Goal: Information Seeking & Learning: Compare options

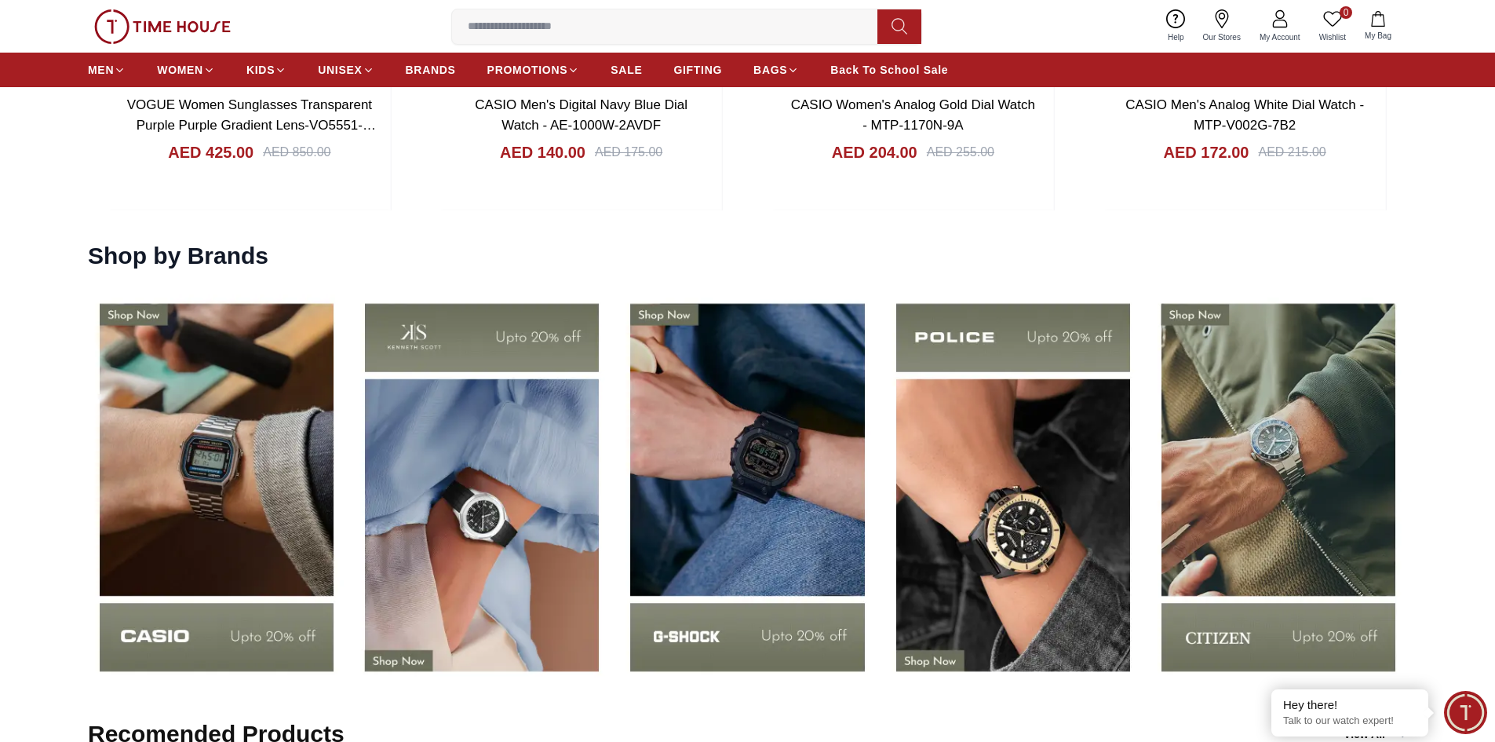
scroll to position [2512, 0]
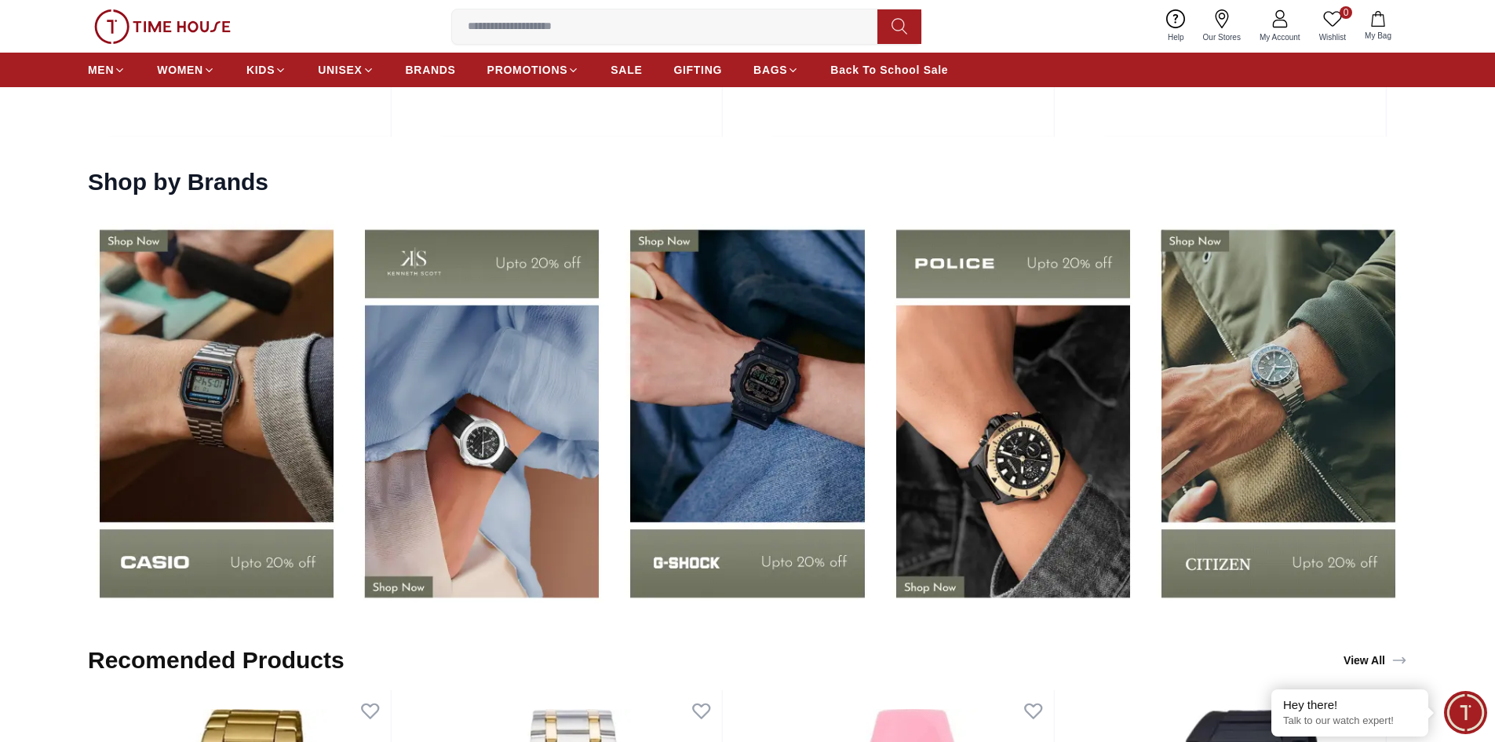
click at [775, 397] on img at bounding box center [746, 413] width 257 height 403
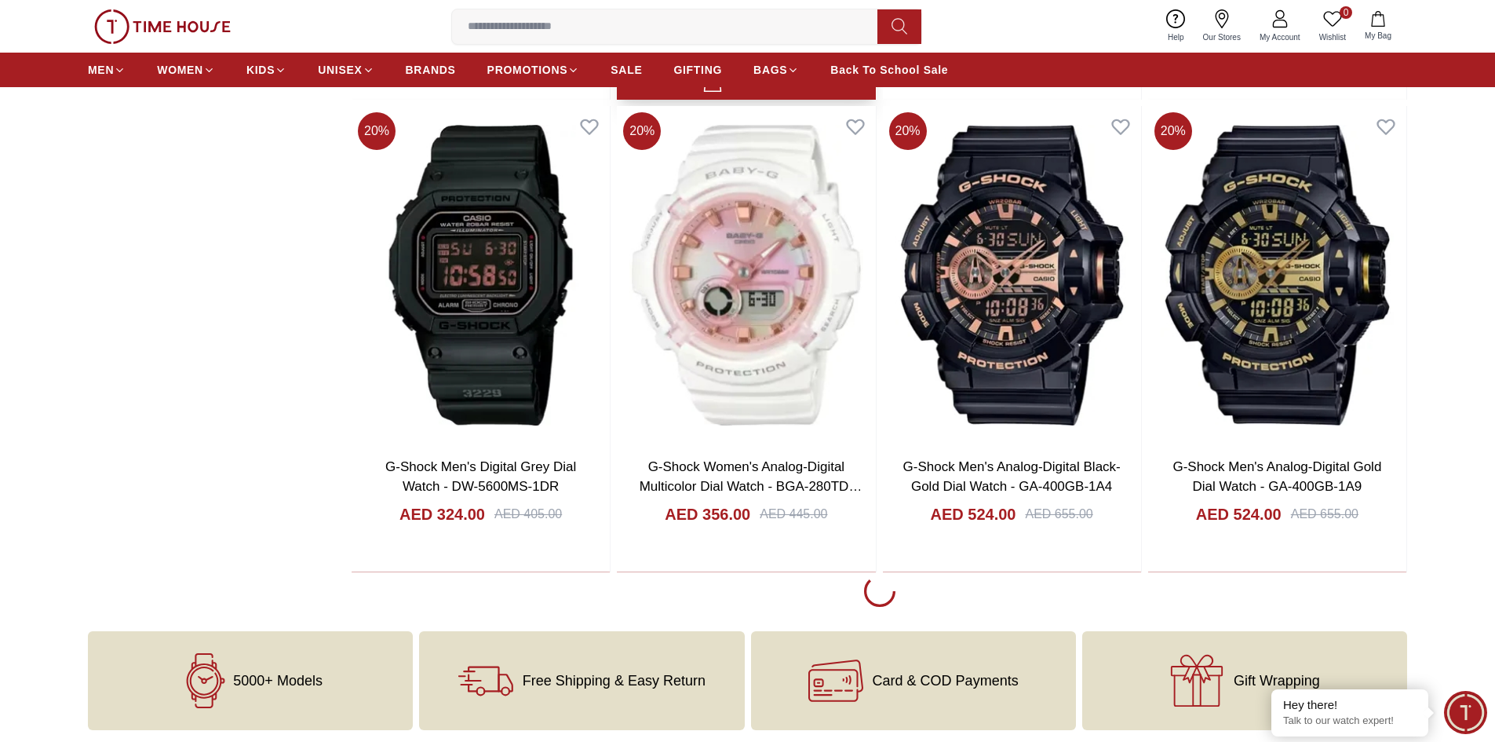
scroll to position [2668, 0]
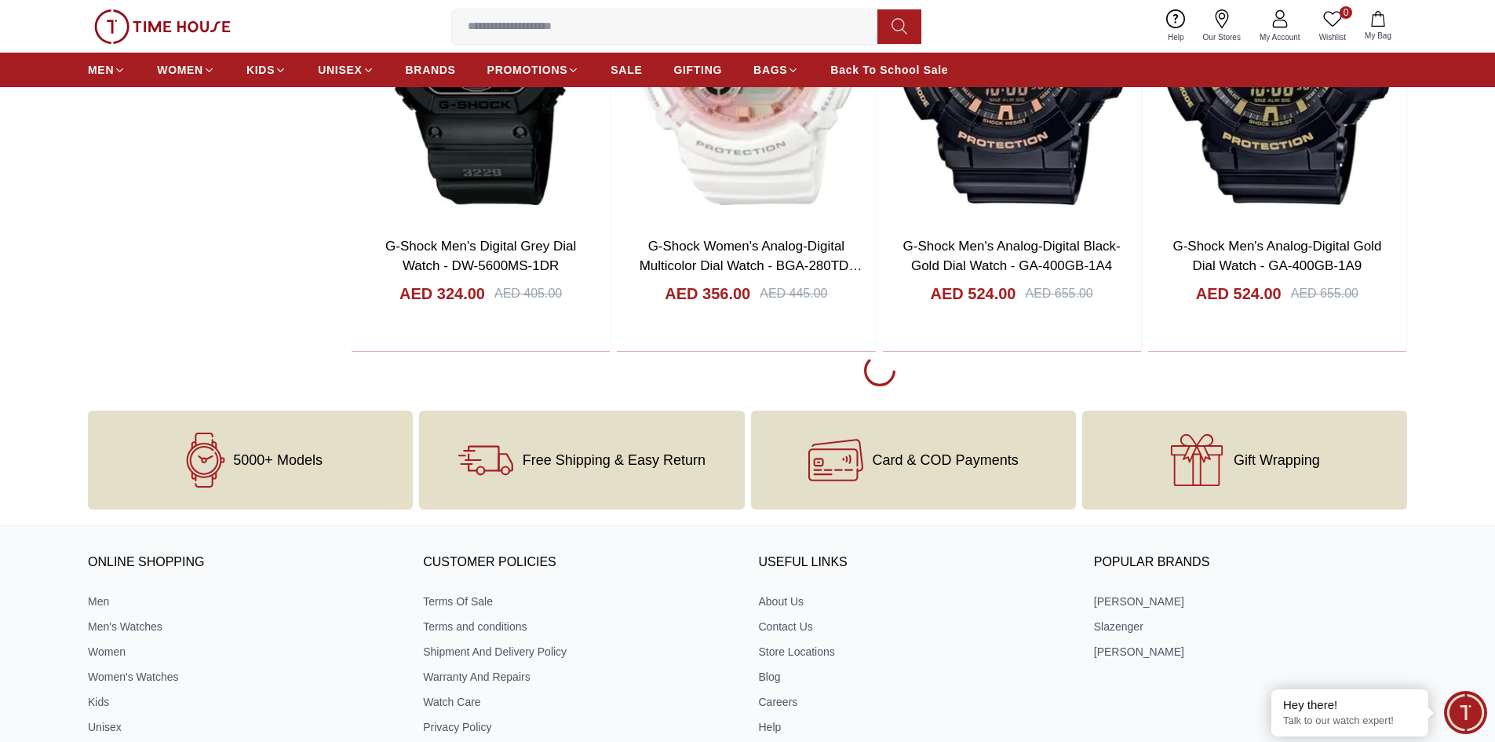
scroll to position [2904, 0]
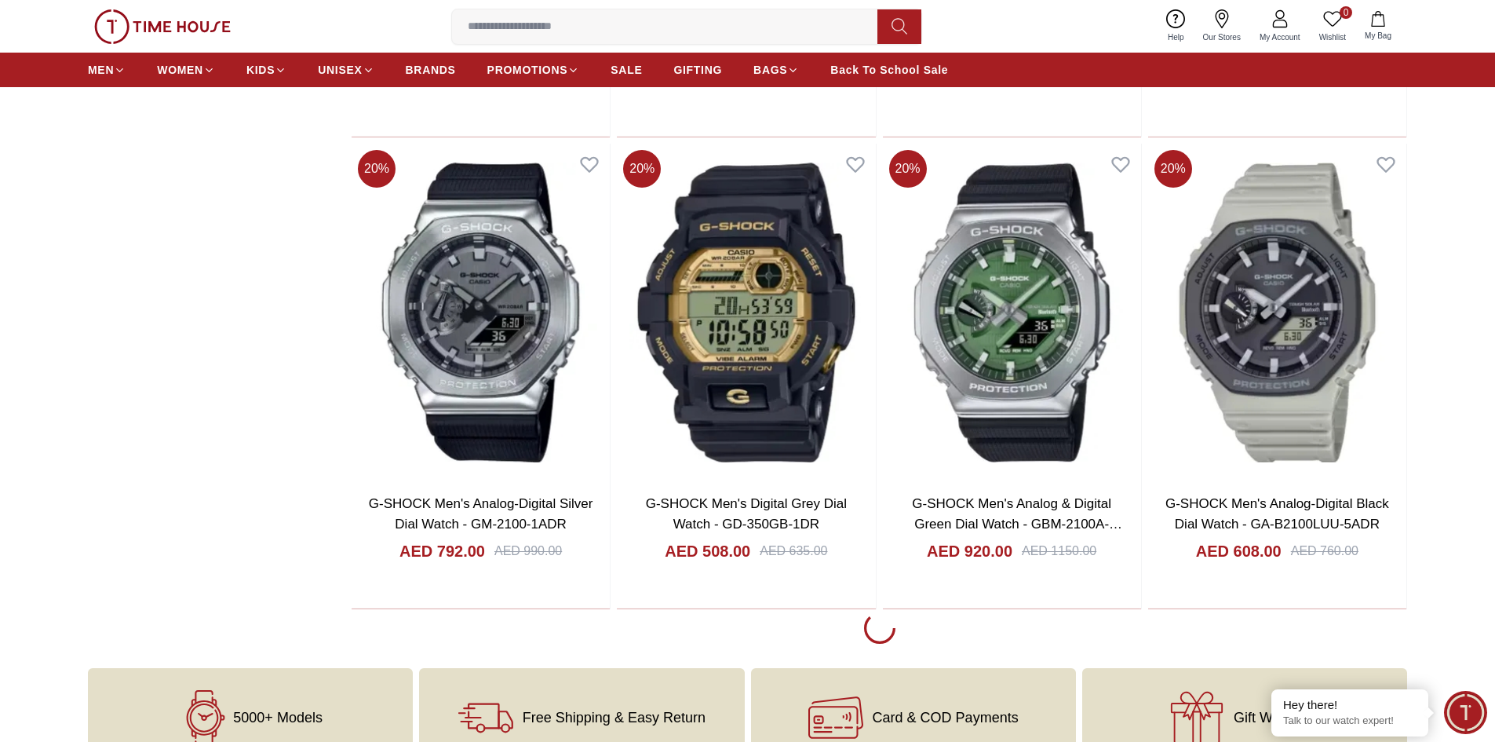
scroll to position [7378, 0]
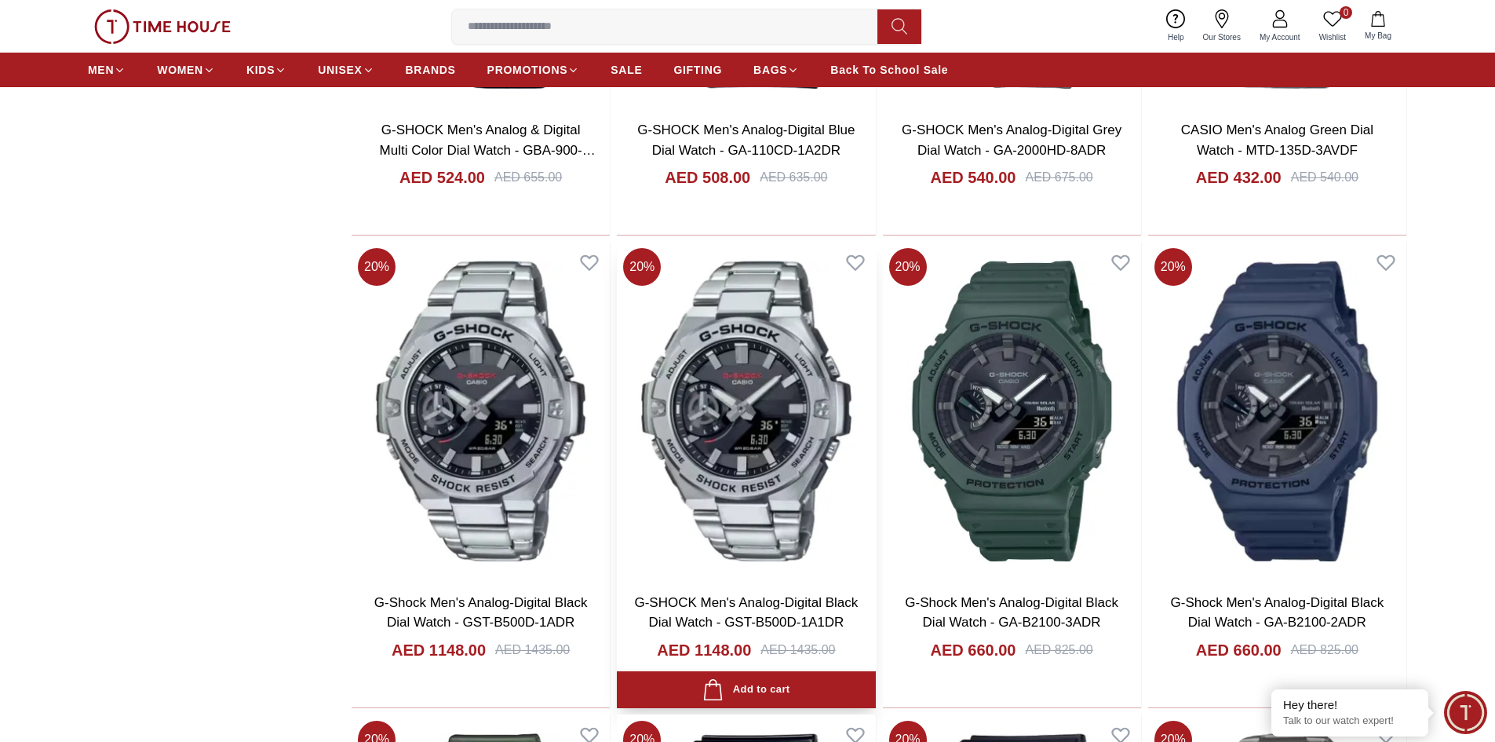
scroll to position [8476, 0]
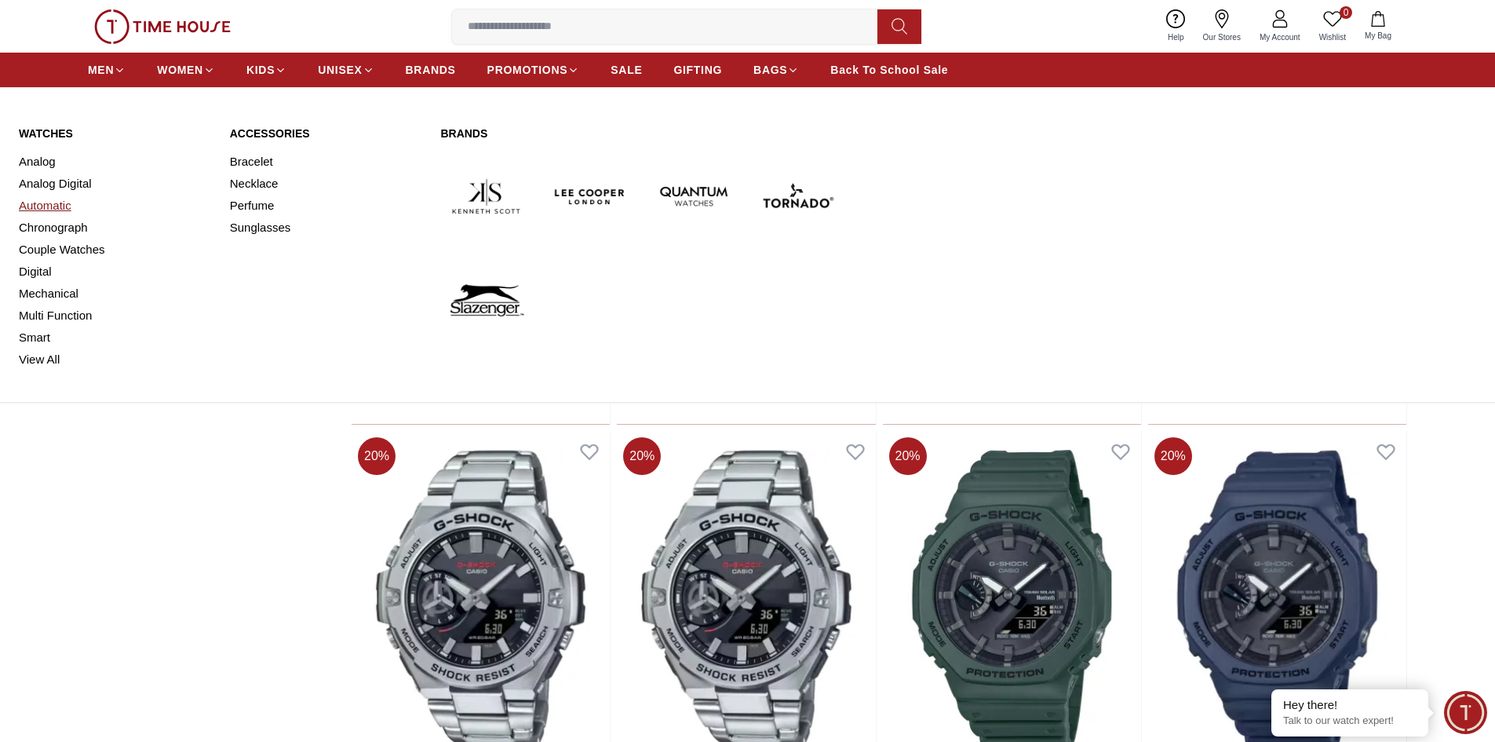
click at [44, 207] on link "Automatic" at bounding box center [115, 206] width 192 height 22
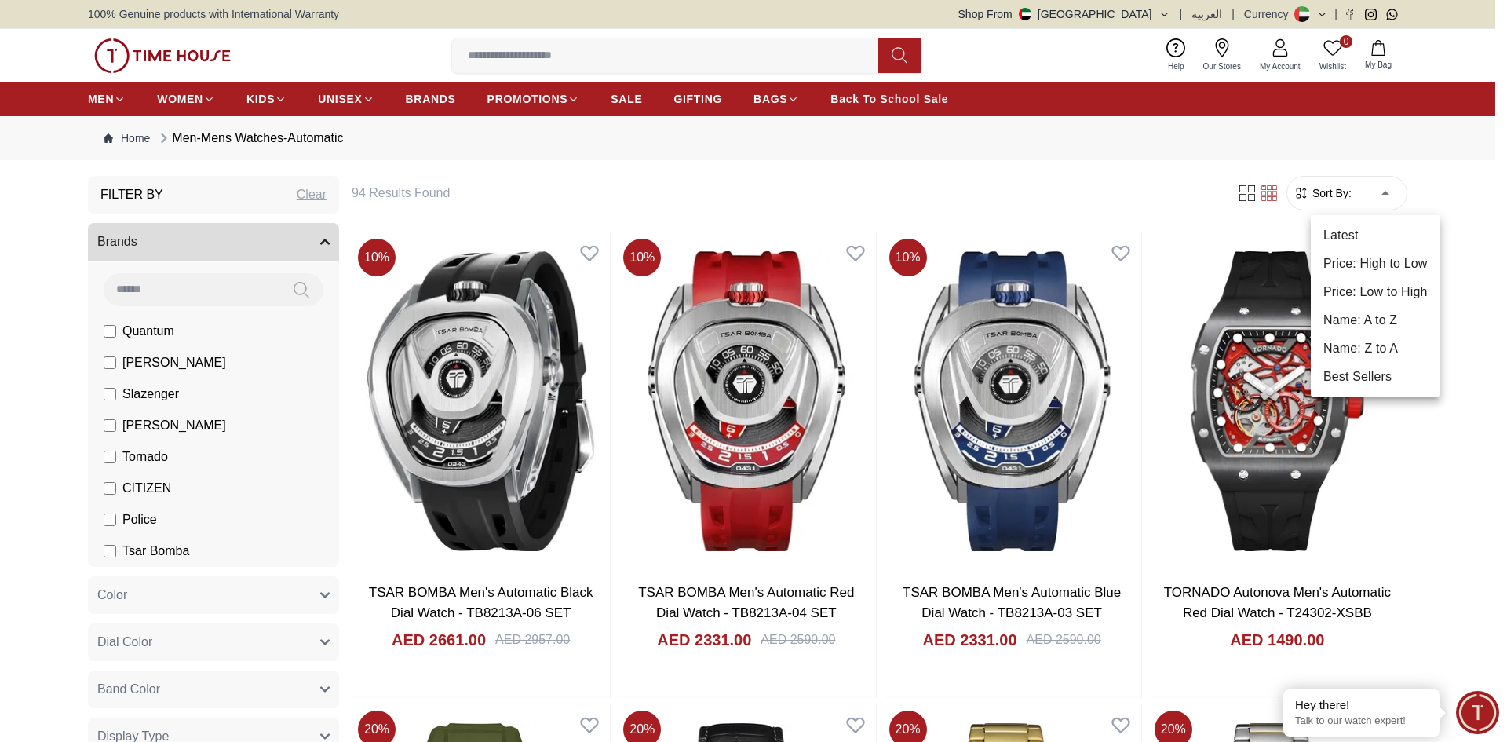
click at [1366, 288] on li "Price: Low to High" at bounding box center [1375, 292] width 129 height 28
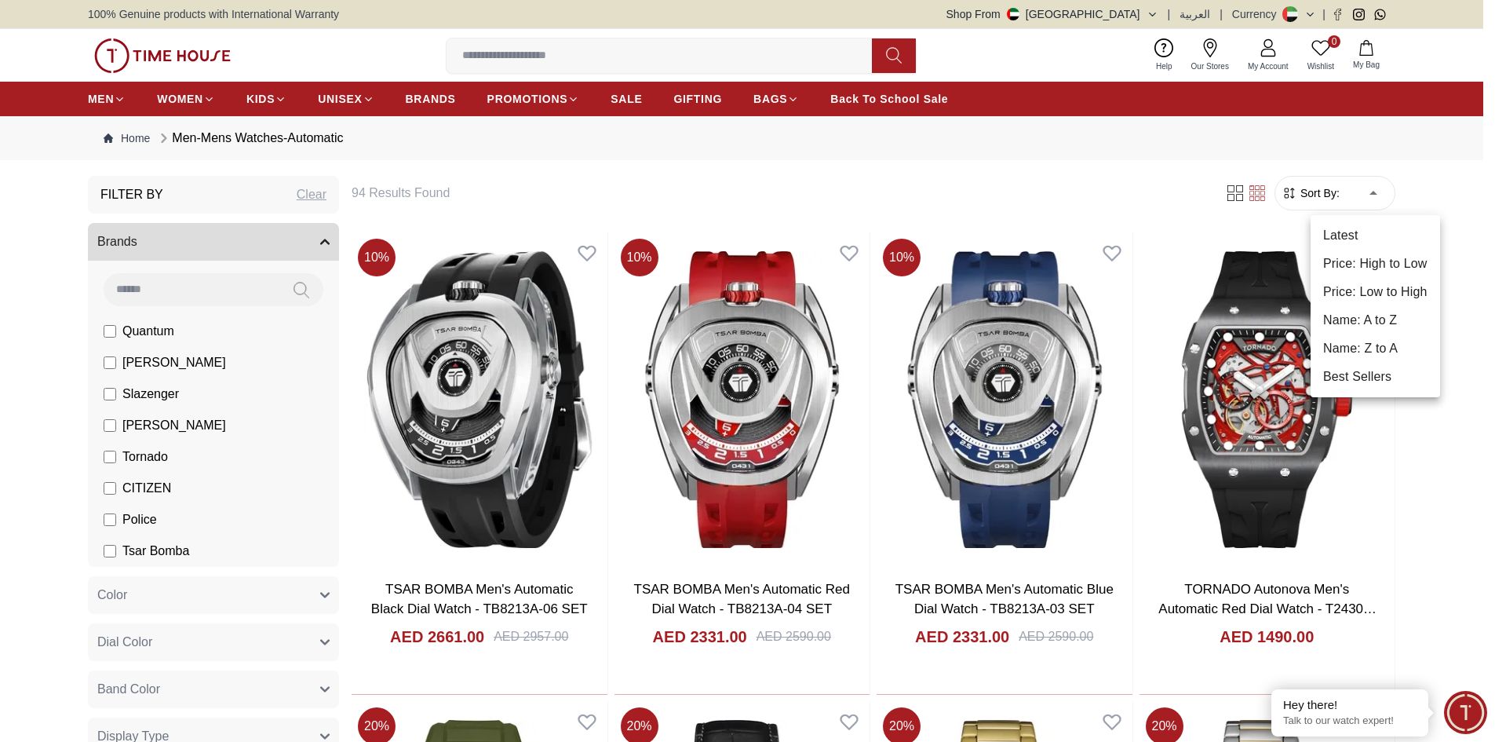
type input "*"
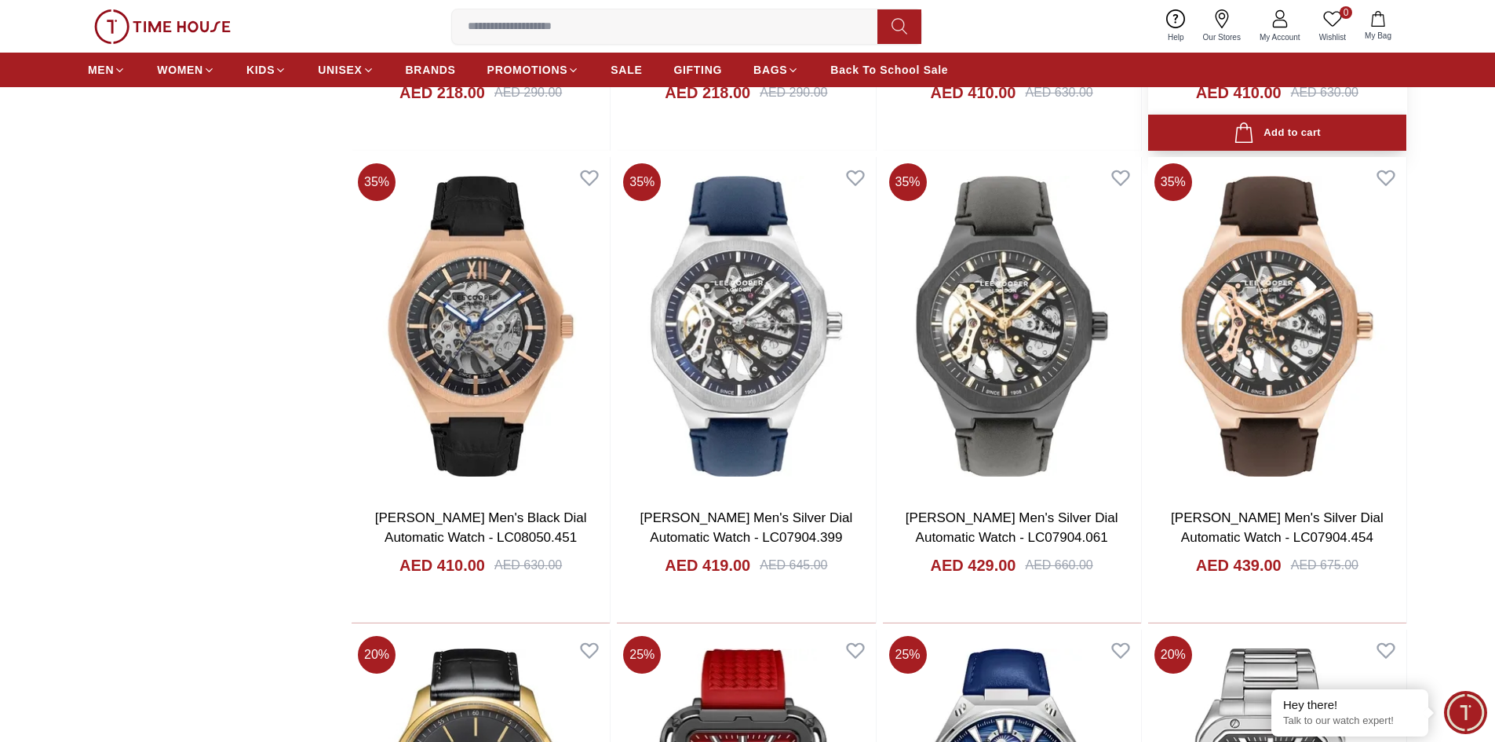
scroll to position [1727, 0]
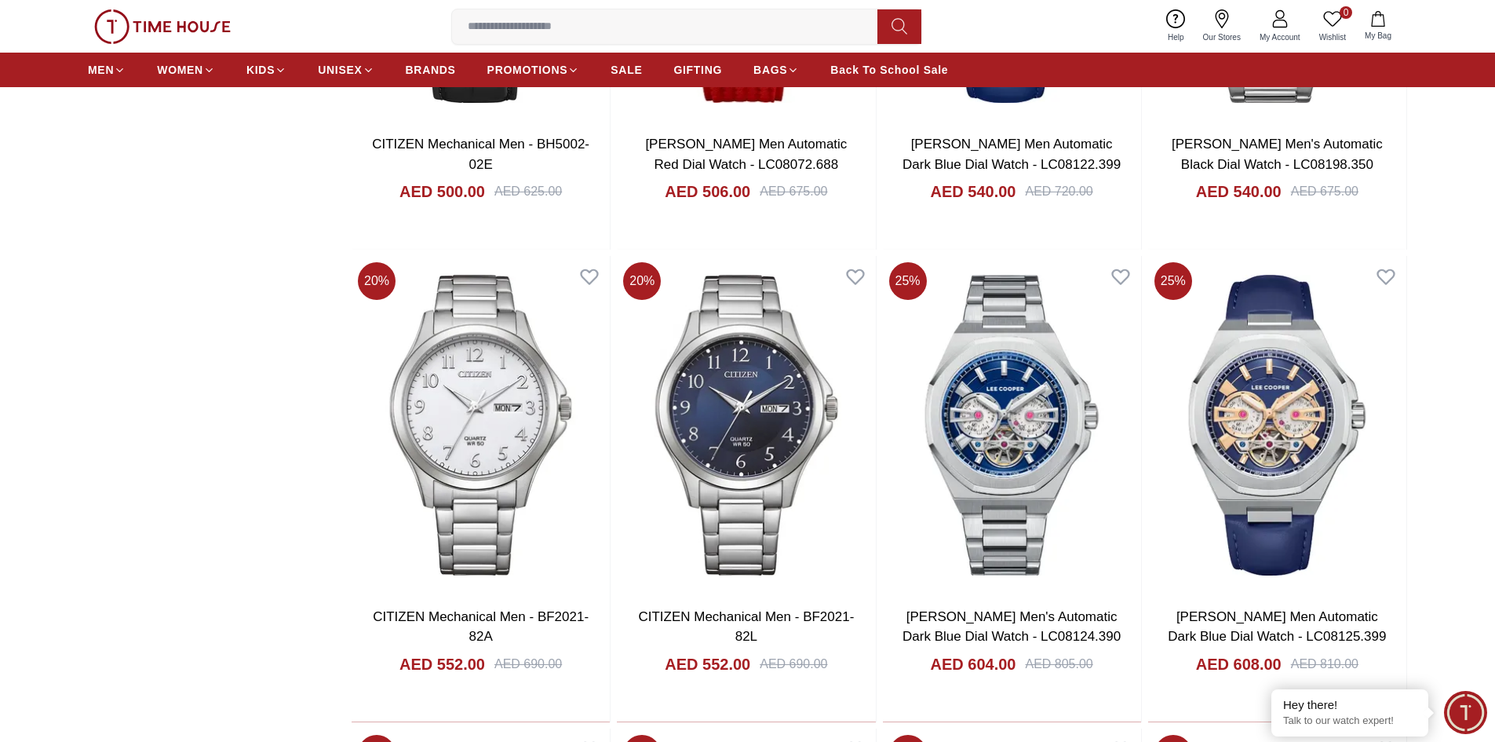
scroll to position [2355, 0]
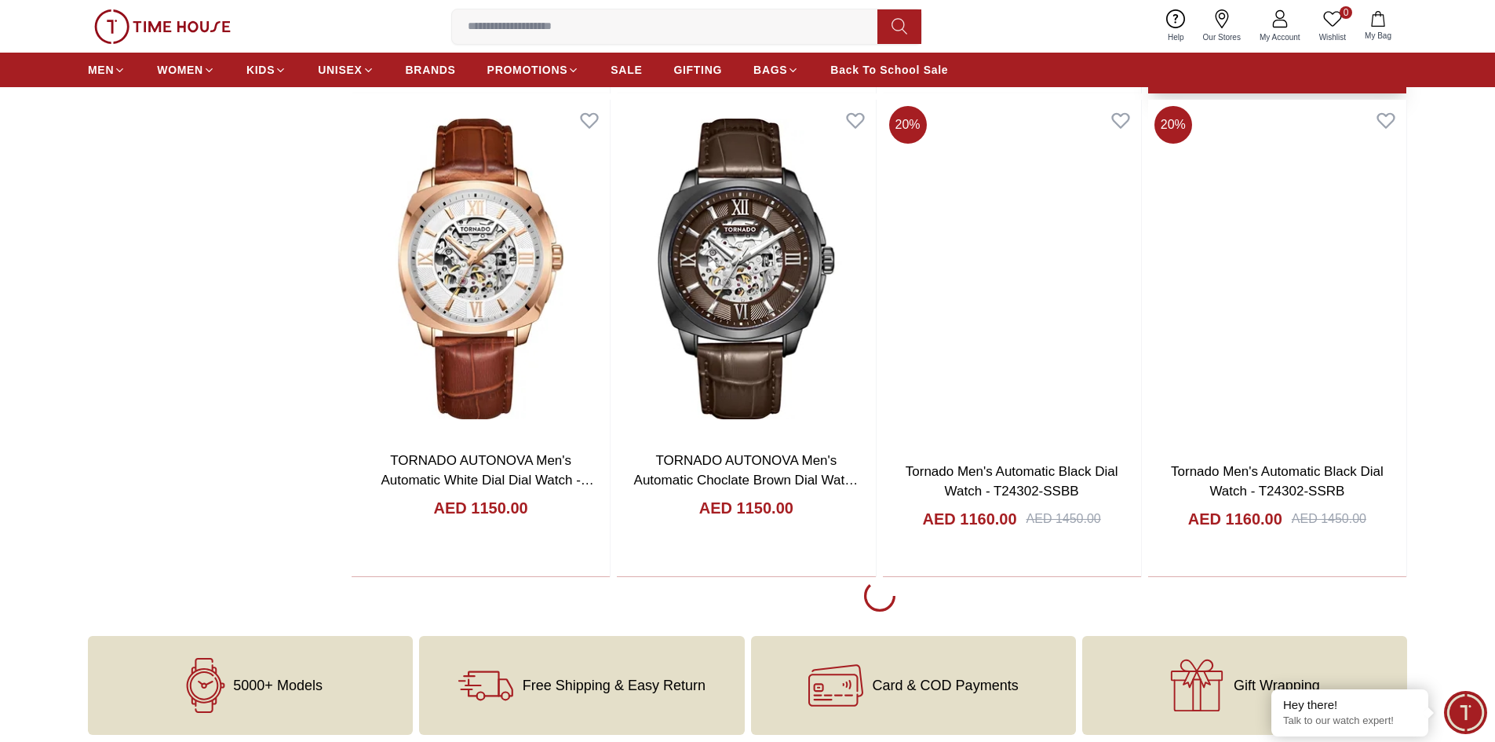
scroll to position [6828, 0]
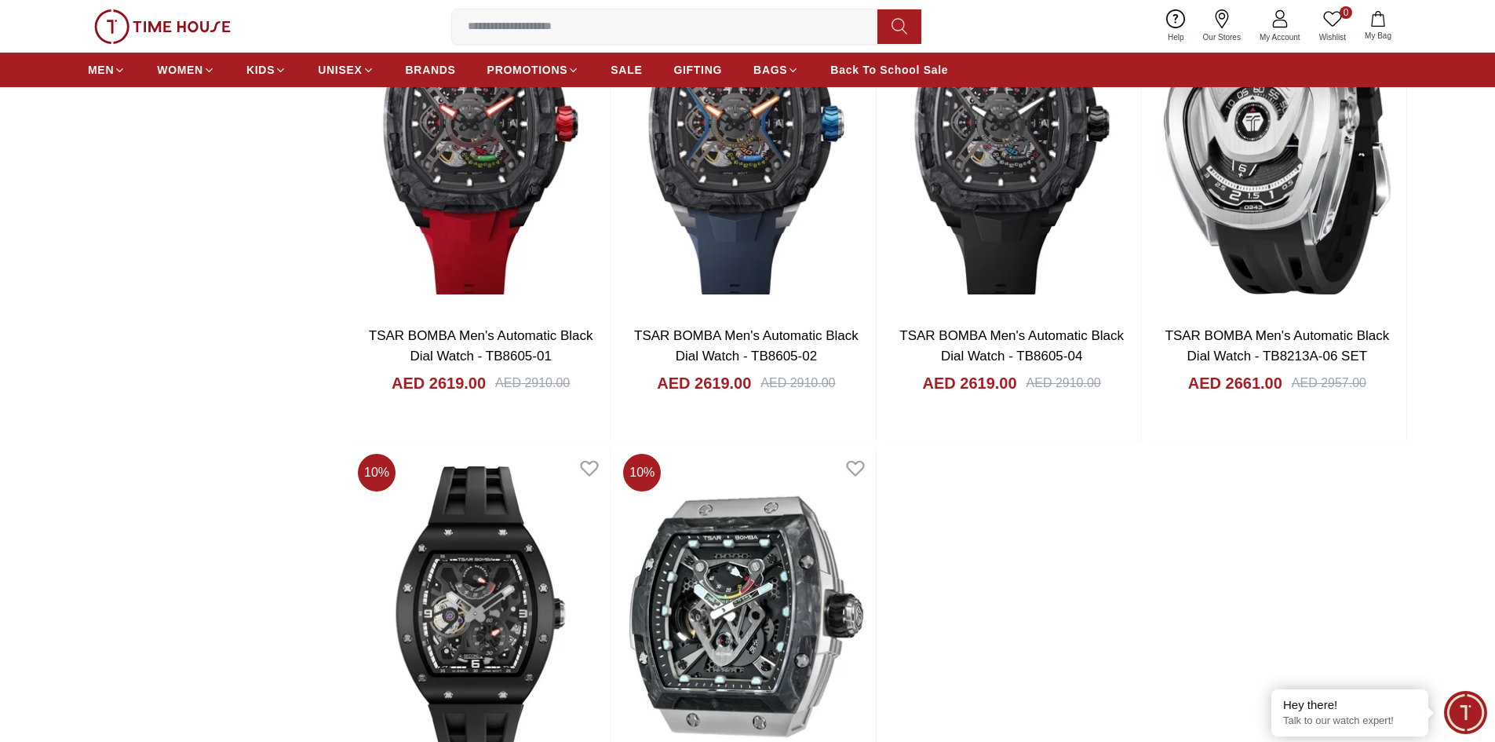
scroll to position [10674, 0]
